Goal: Task Accomplishment & Management: Complete application form

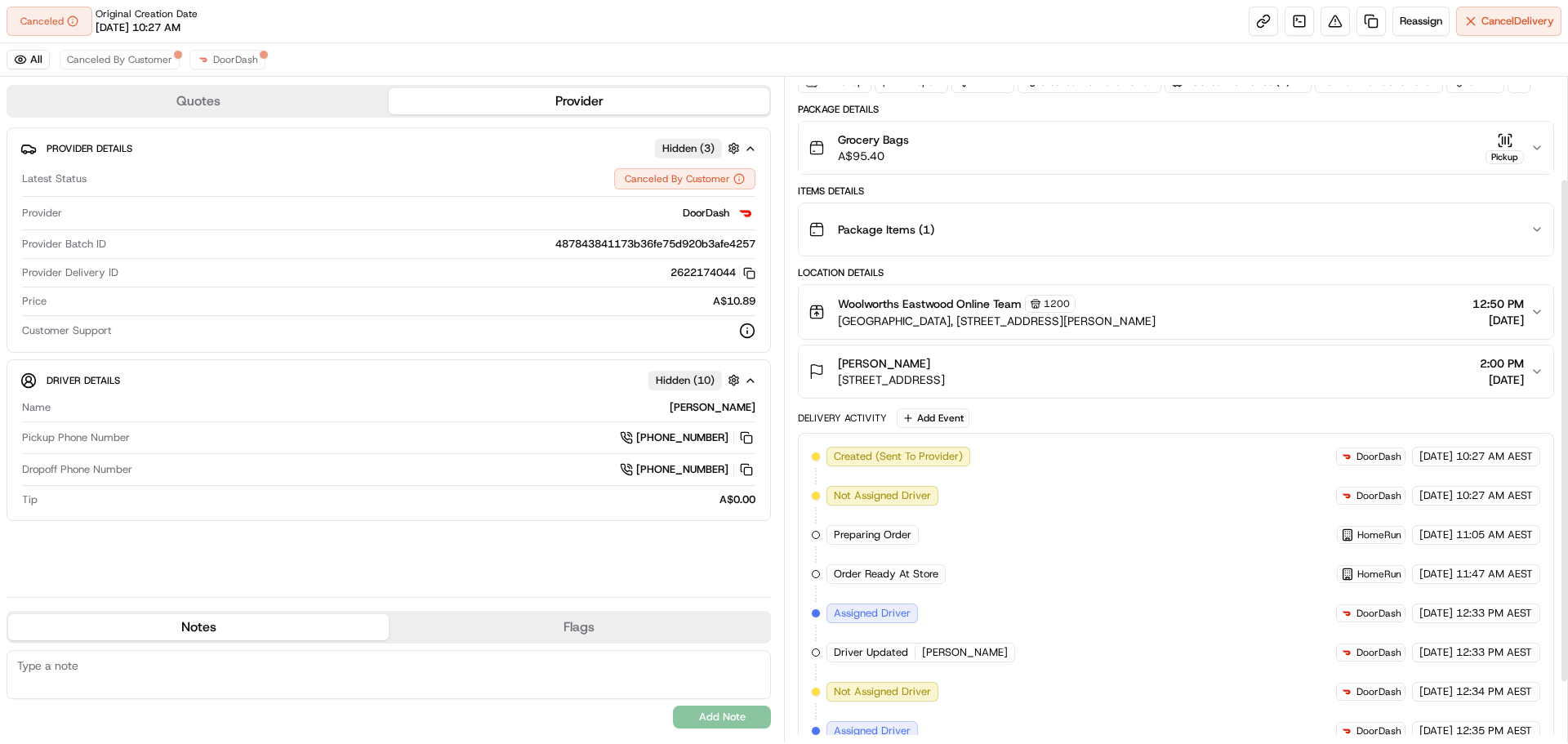
scroll to position [214, 0]
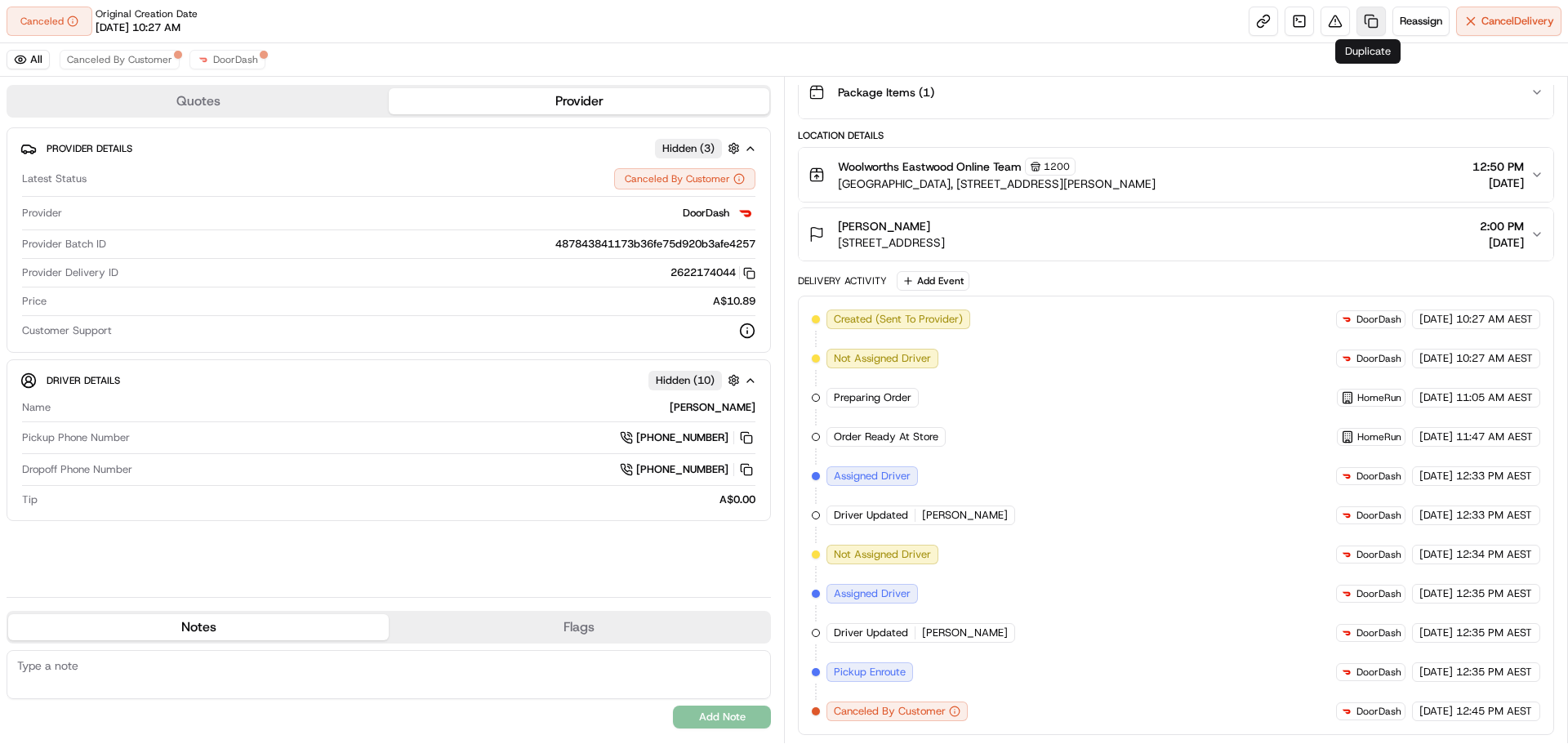
click at [1364, 20] on link at bounding box center [1371, 21] width 30 height 30
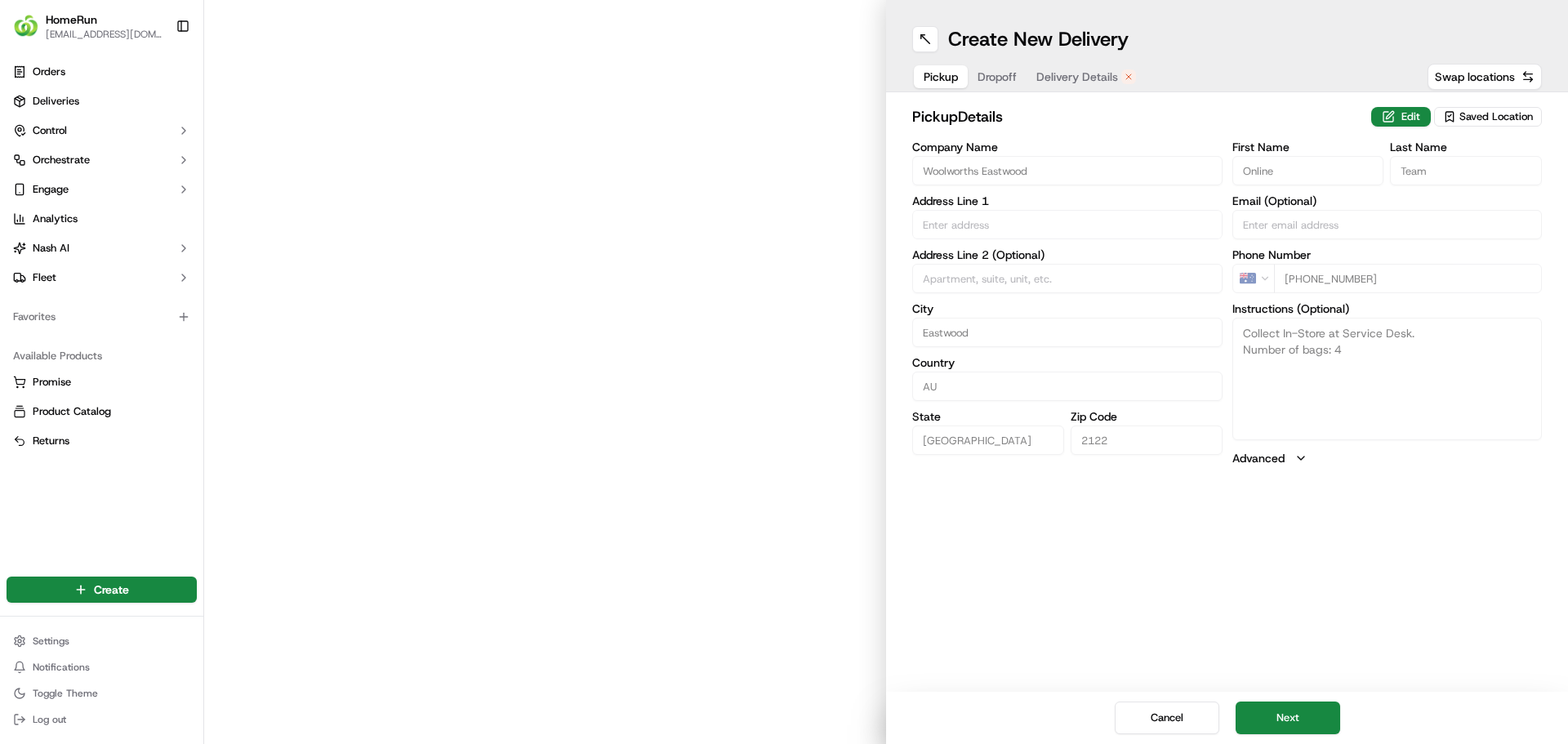
type input "[GEOGRAPHIC_DATA], [STREET_ADDRESS][PERSON_NAME]"
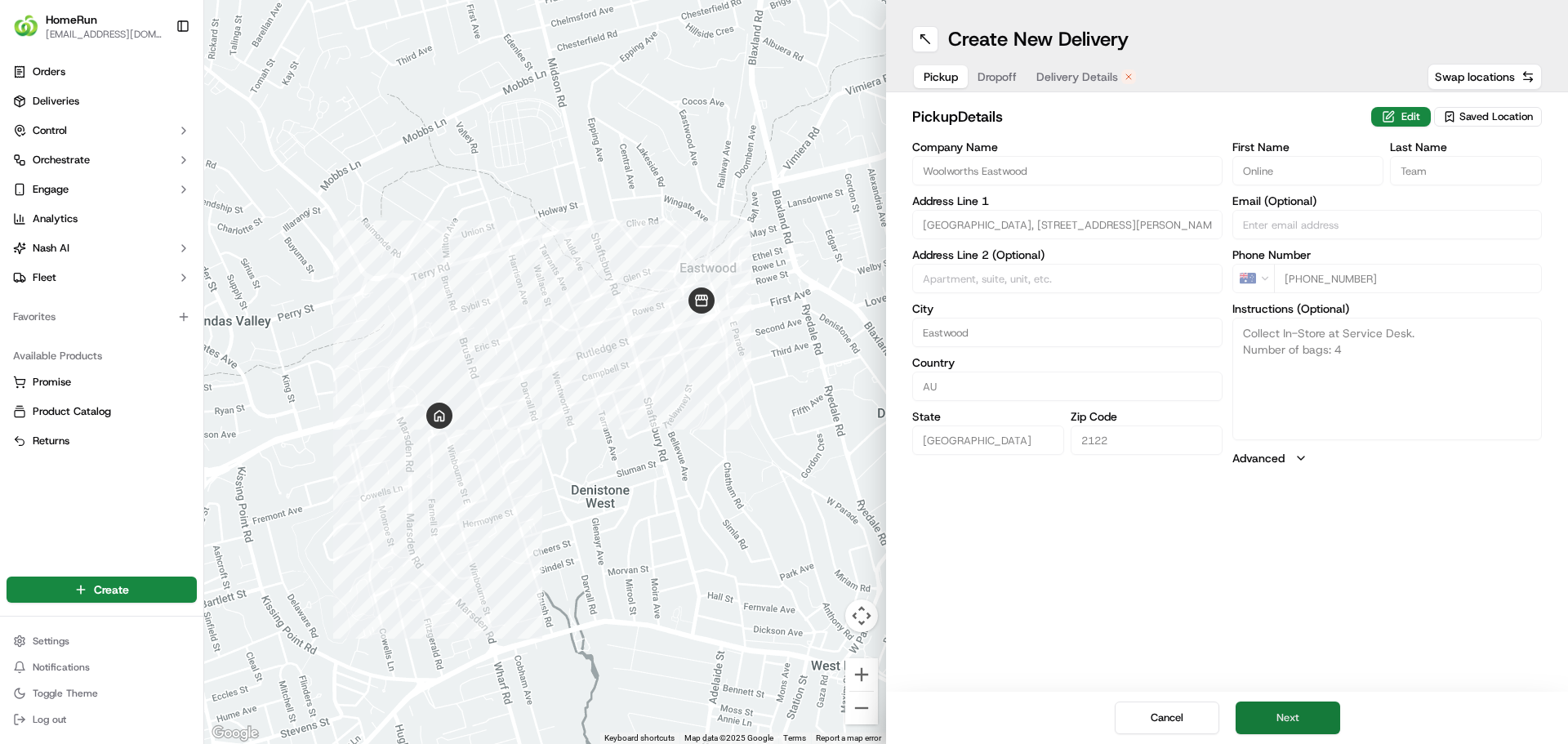
click at [1293, 712] on button "Next" at bounding box center [1287, 718] width 104 height 33
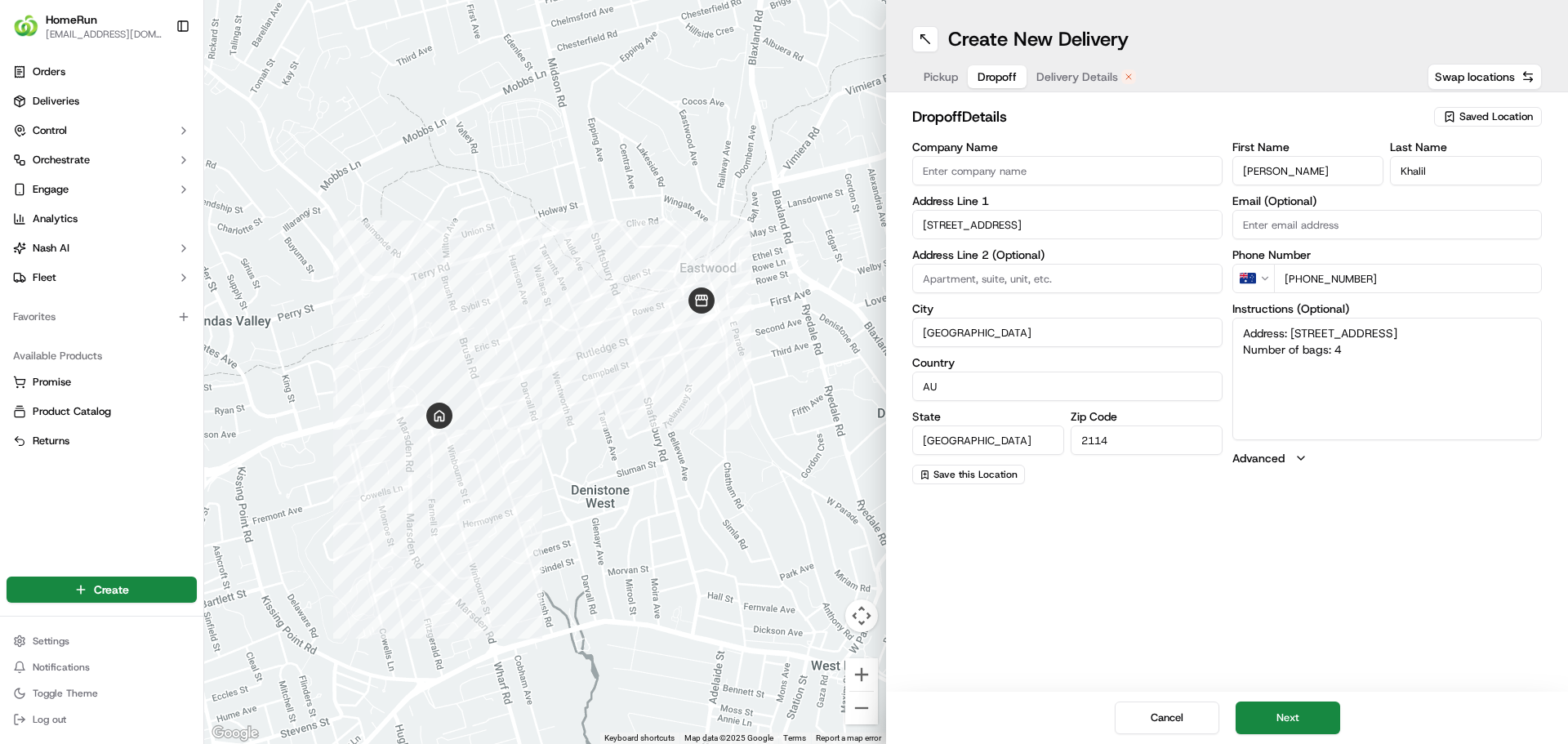
click at [1074, 74] on span "Delivery Details" at bounding box center [1077, 77] width 82 height 17
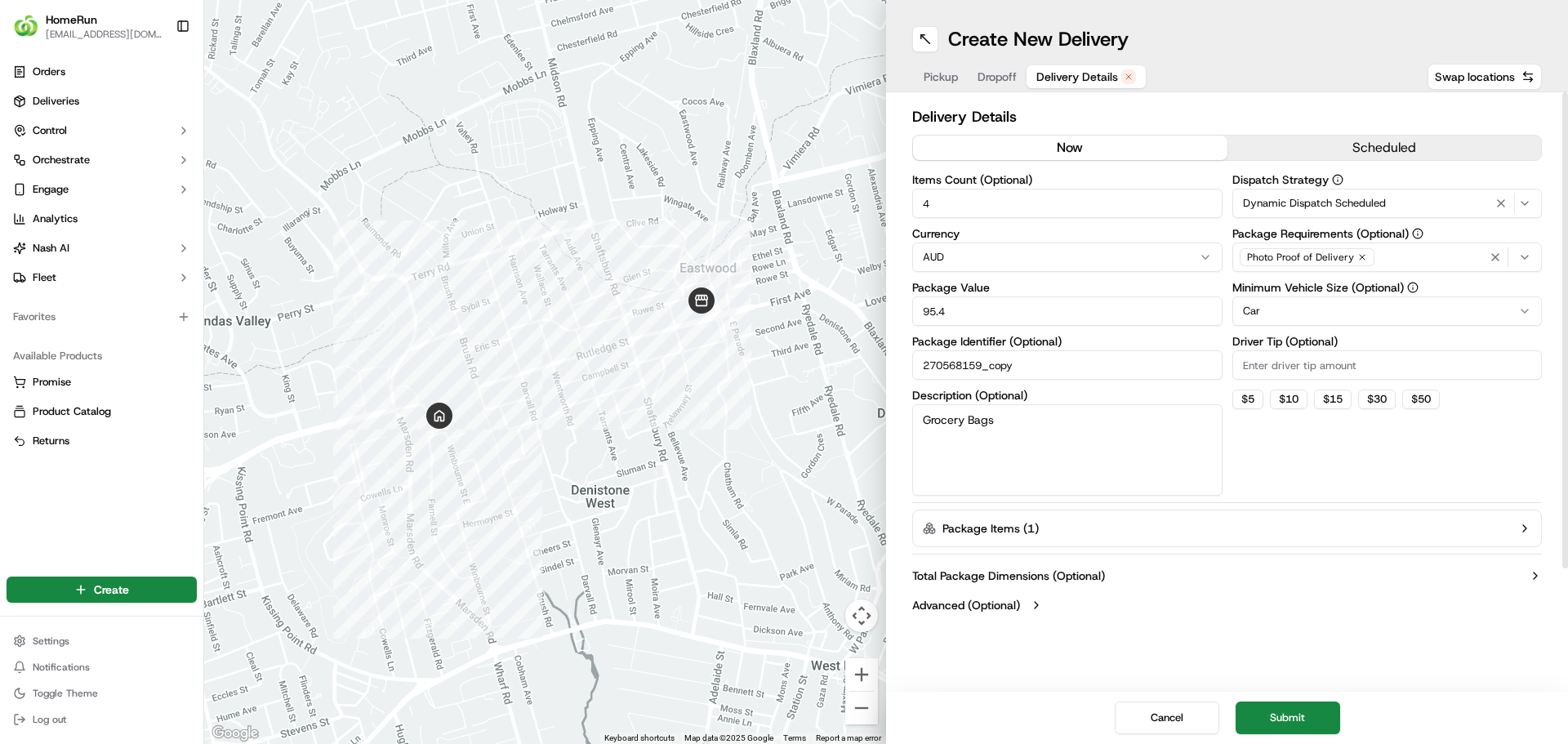
click at [1081, 147] on button "now" at bounding box center [1070, 148] width 314 height 24
click at [1293, 704] on button "Submit" at bounding box center [1287, 718] width 104 height 33
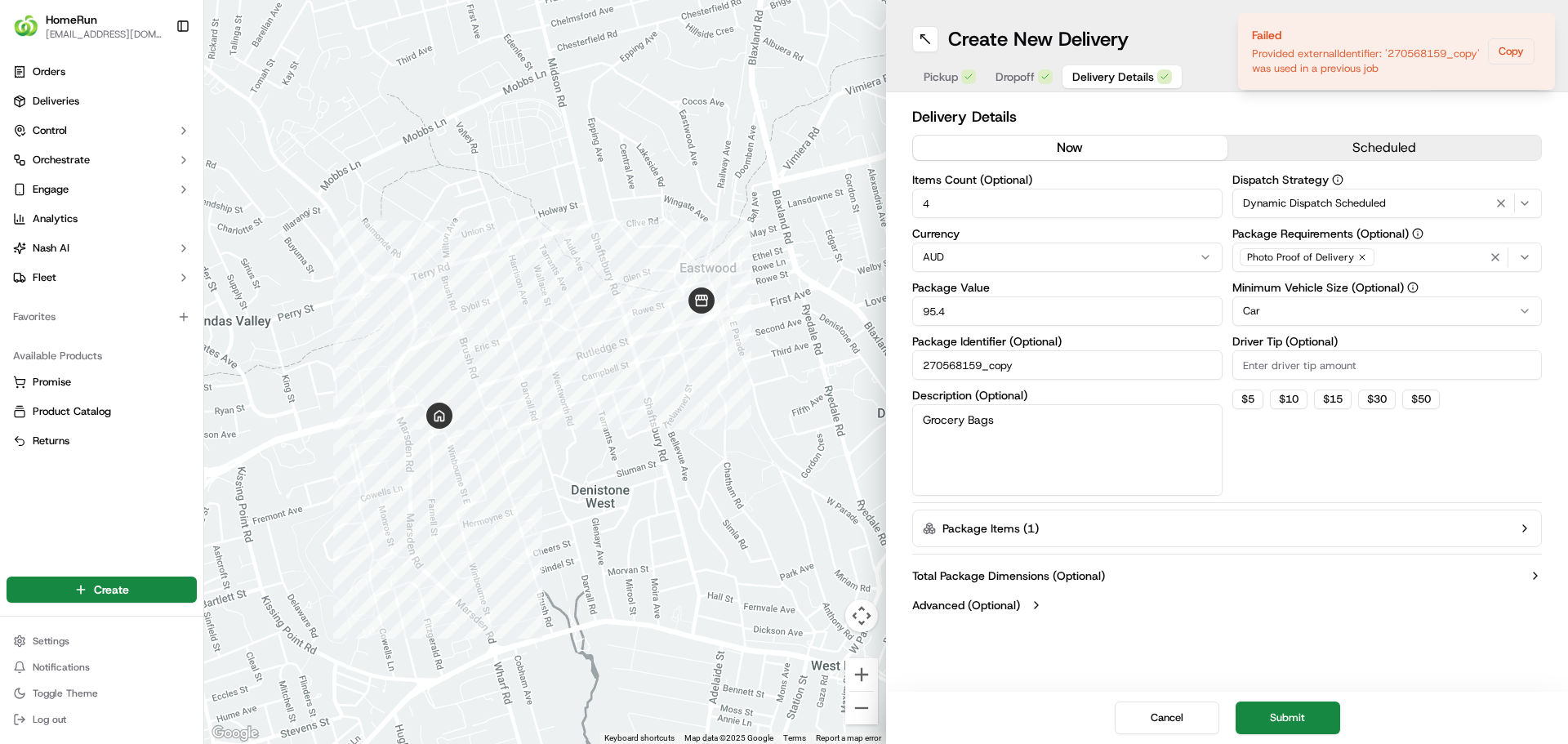
click at [1061, 369] on input "270568159_copy" at bounding box center [1067, 365] width 310 height 30
type input "270568159_copy copy"
click at [1176, 471] on textarea "Grocery Bags" at bounding box center [1067, 450] width 310 height 91
click at [1299, 718] on button "Submit" at bounding box center [1287, 718] width 104 height 33
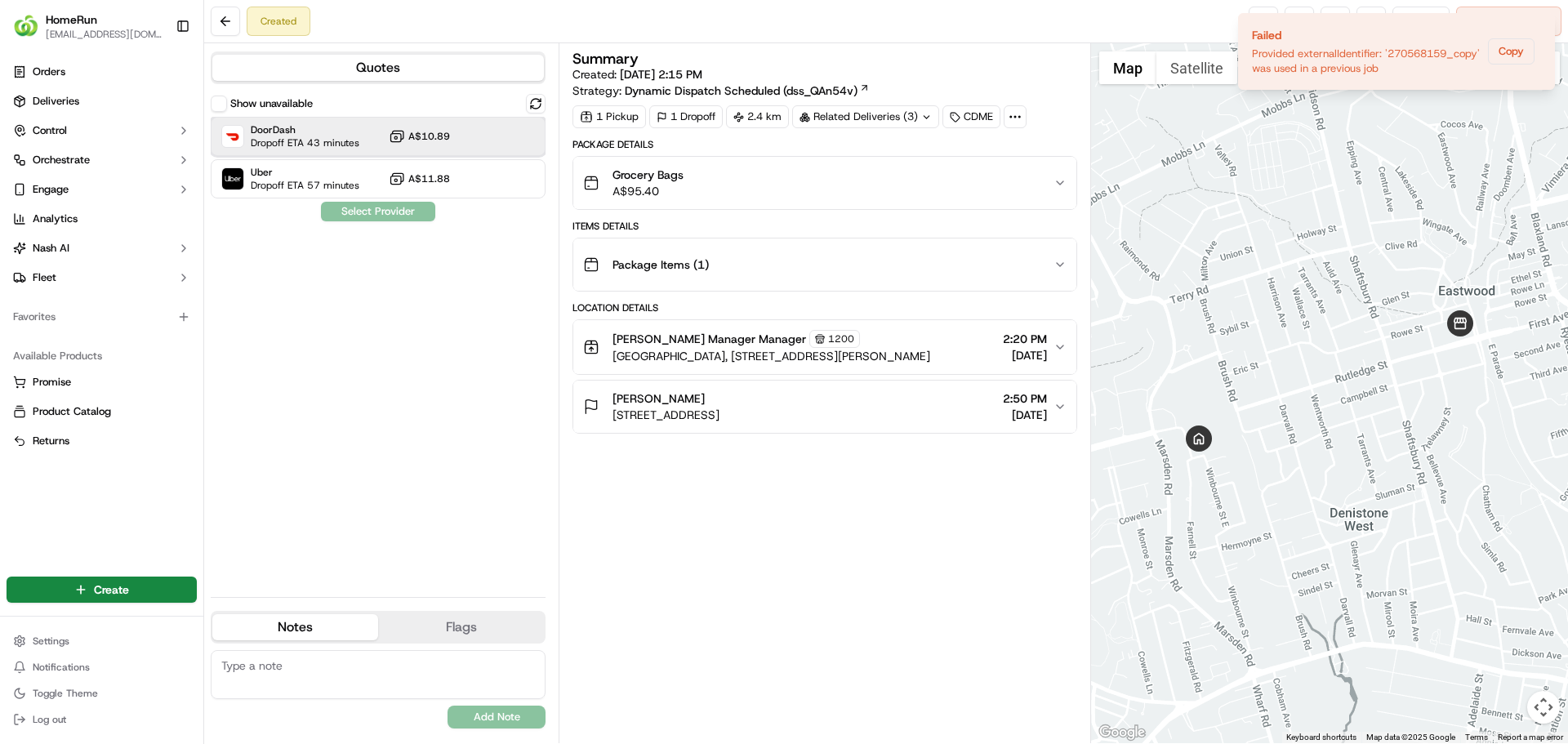
click at [315, 128] on span "DoorDash" at bounding box center [305, 130] width 109 height 13
click at [400, 210] on button "Assign Provider" at bounding box center [377, 211] width 116 height 20
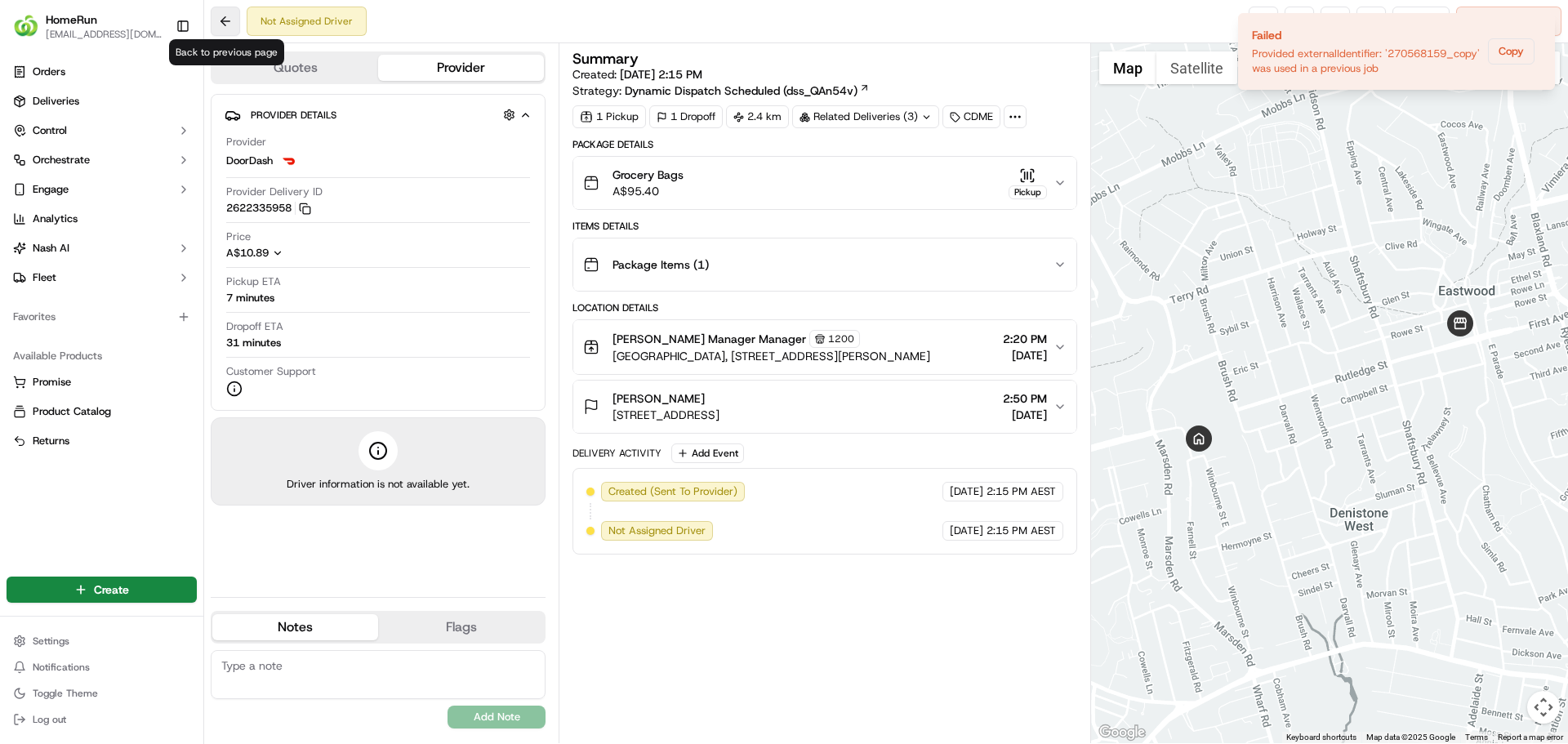
click at [219, 23] on button at bounding box center [226, 21] width 30 height 30
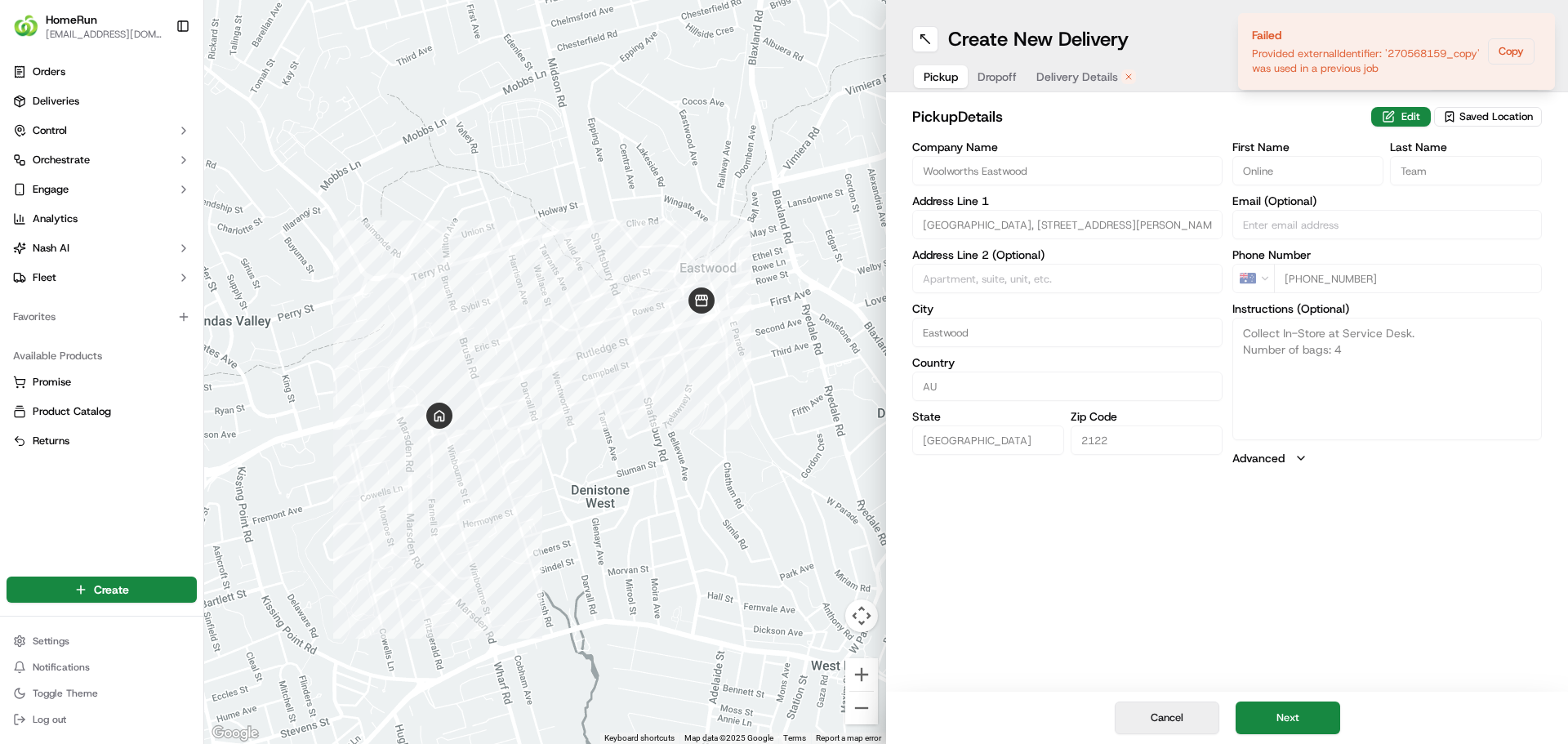
click at [1176, 721] on button "Cancel" at bounding box center [1166, 718] width 104 height 33
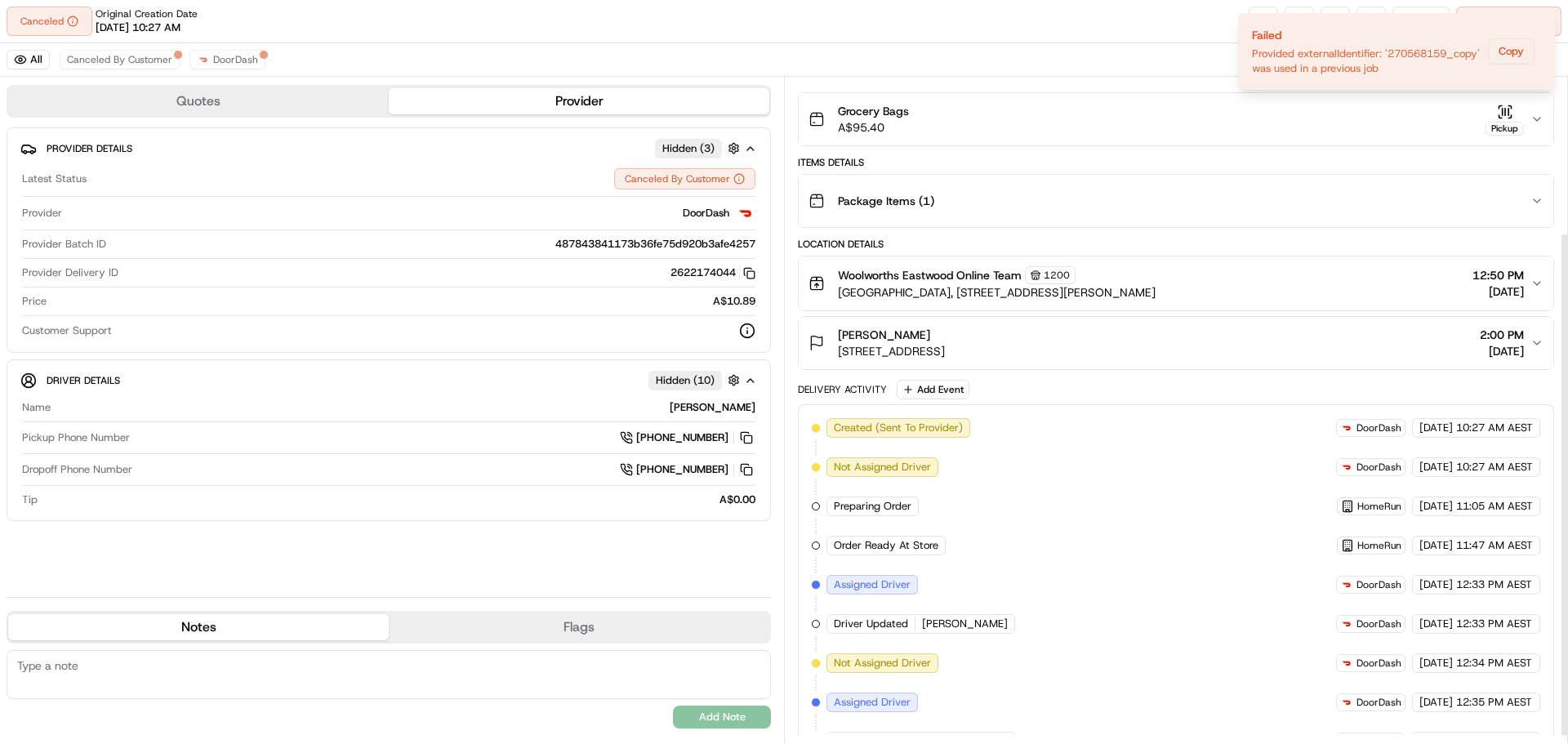
scroll to position [214, 0]
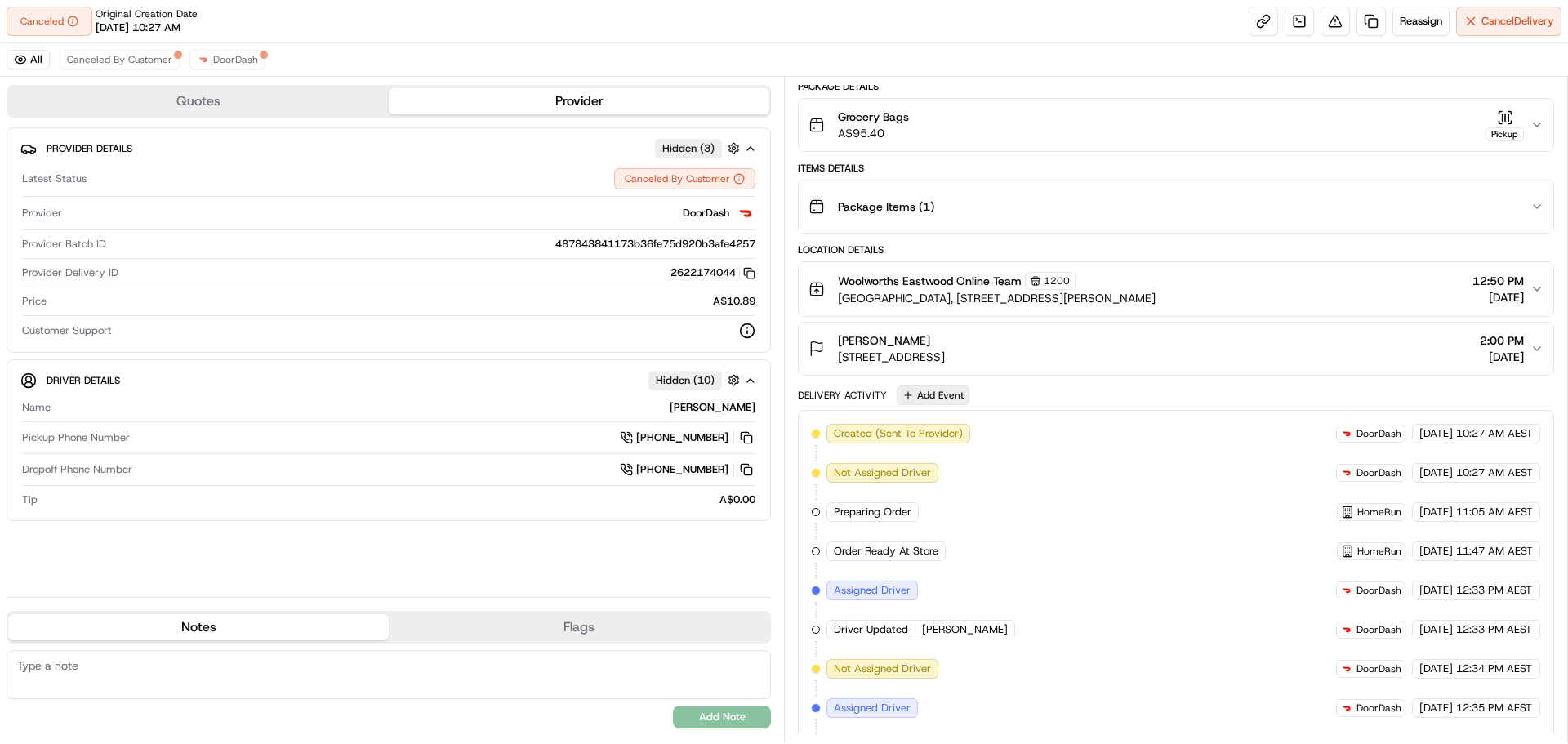
scroll to position [214, 0]
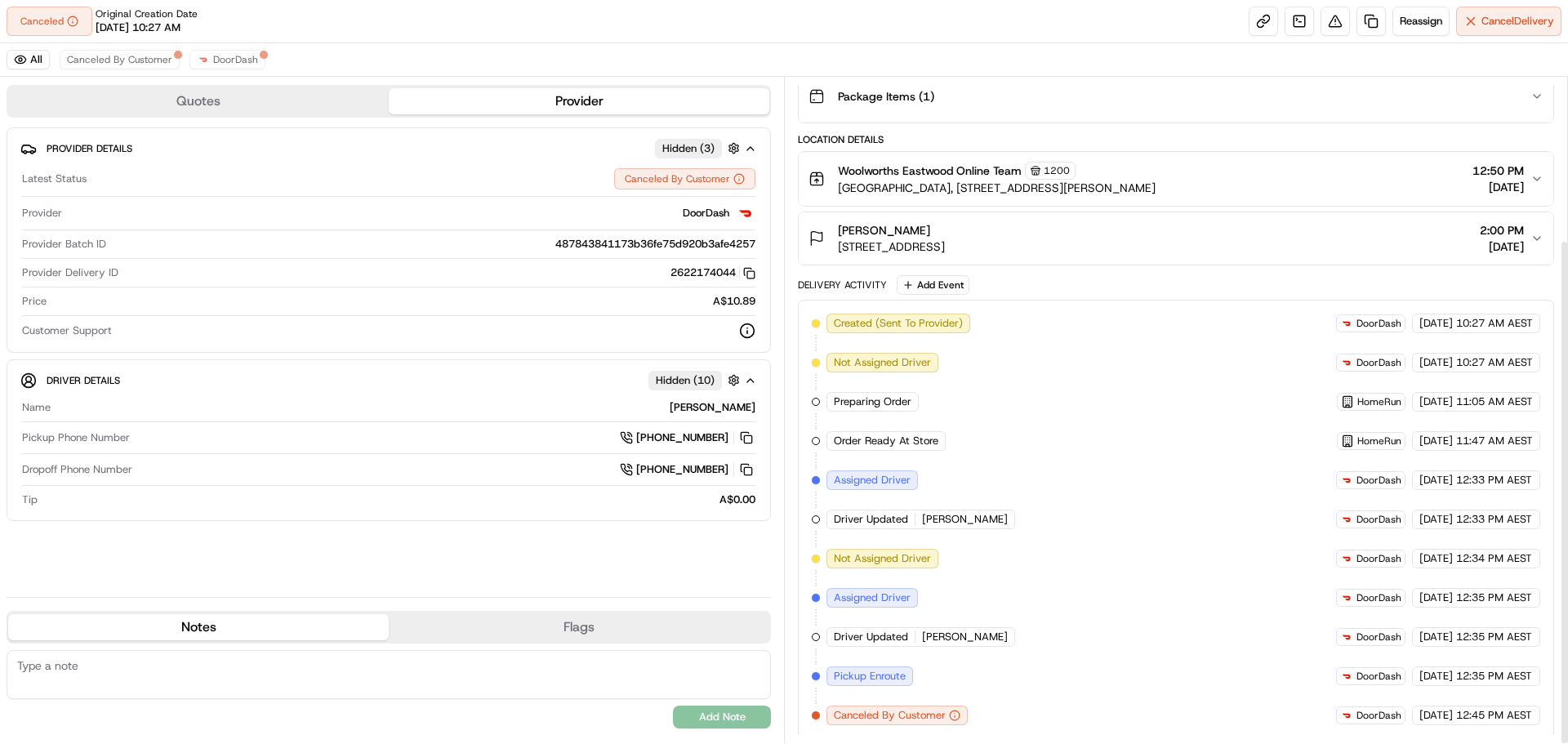
scroll to position [214, 0]
